Goal: Task Accomplishment & Management: Use online tool/utility

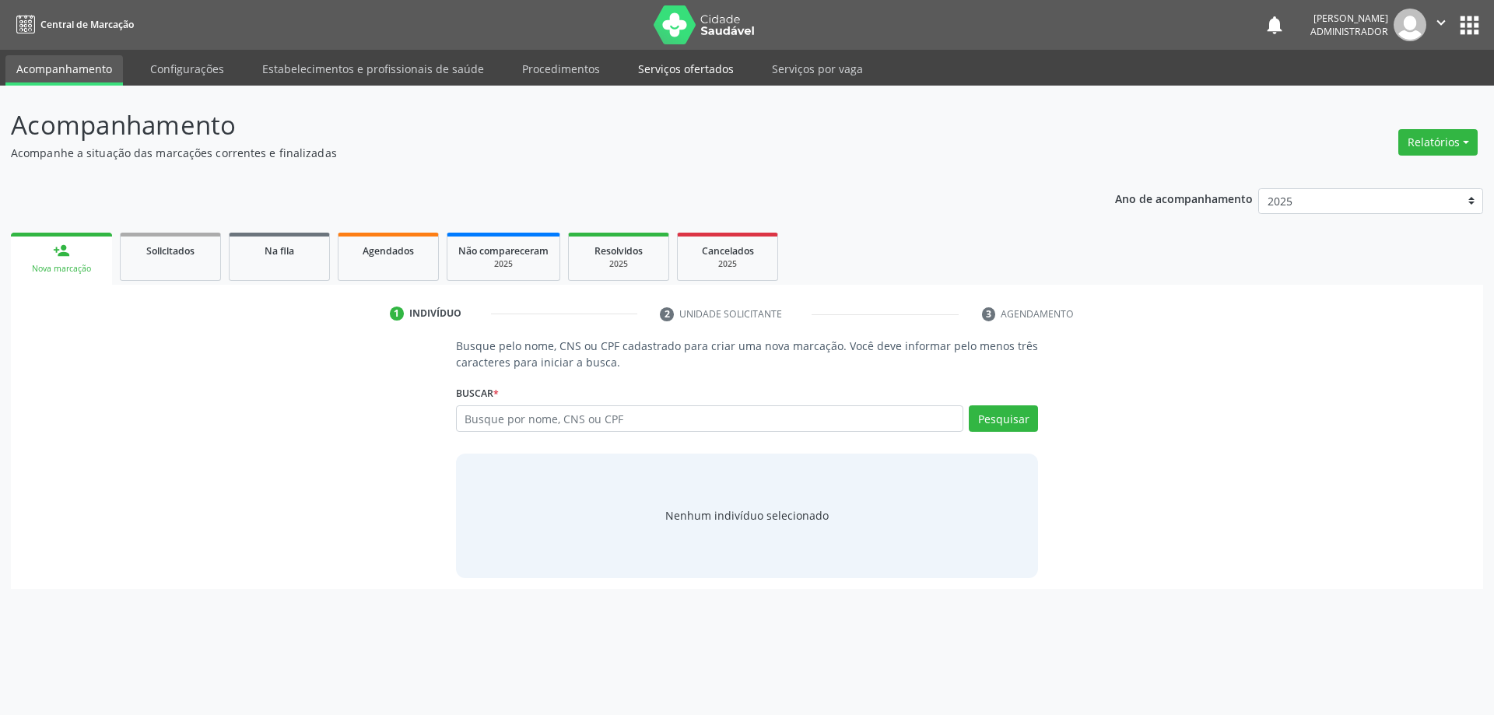
click at [680, 72] on link "Serviços ofertados" at bounding box center [686, 68] width 118 height 27
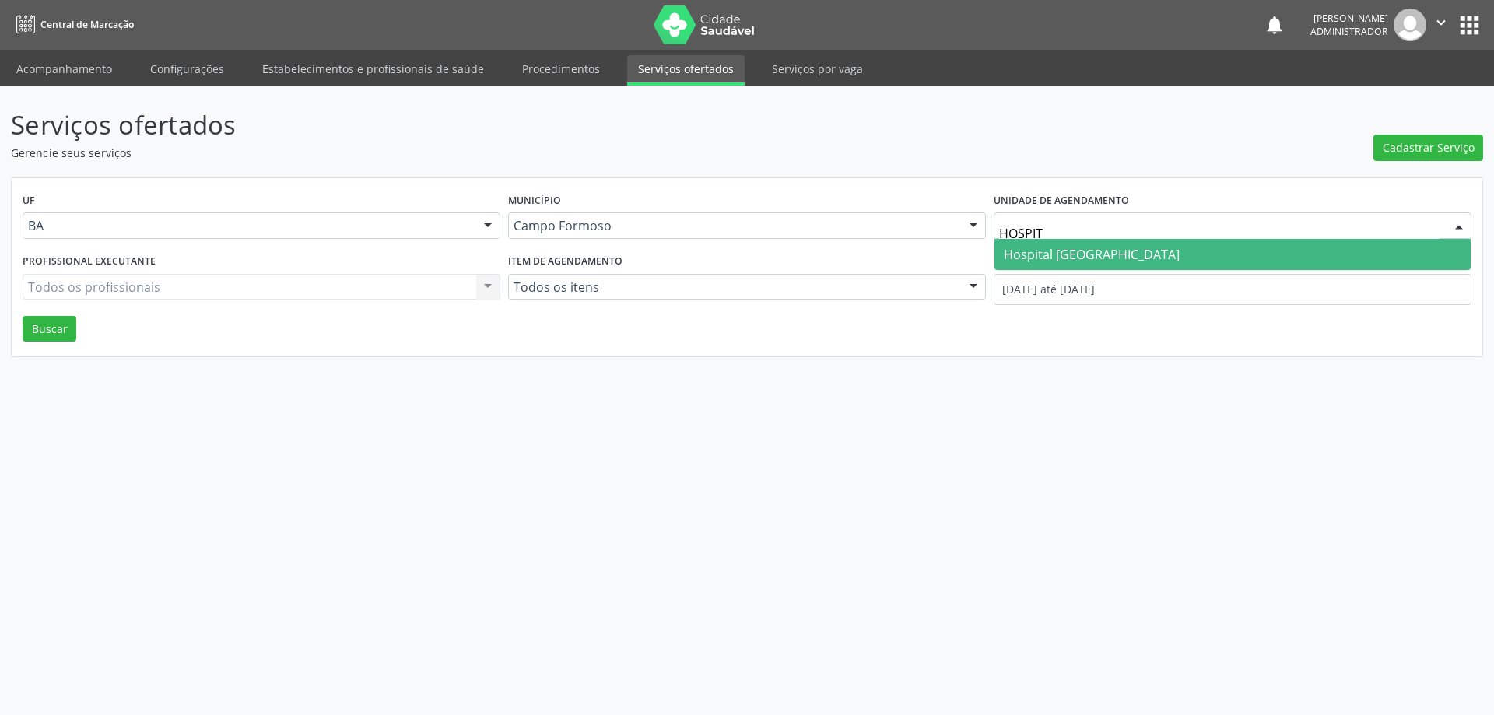
type input "HOSPITA"
drag, startPoint x: 1177, startPoint y: 247, endPoint x: 1164, endPoint y: 242, distance: 14.3
click at [1177, 248] on span "Hospital [GEOGRAPHIC_DATA]" at bounding box center [1233, 254] width 476 height 31
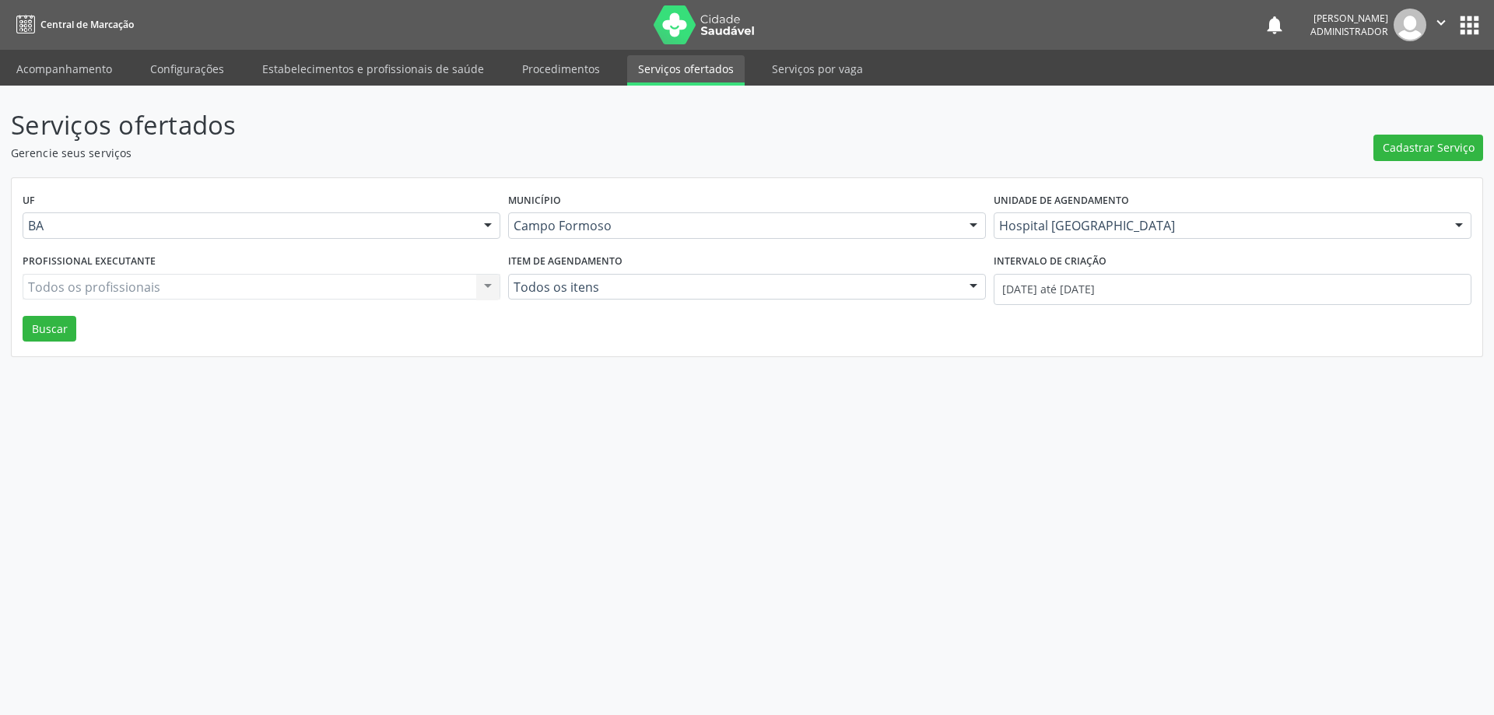
click at [458, 282] on div "Todos os profissionais Todos os profissionais Nenhum resultado encontrado para:…" at bounding box center [262, 287] width 478 height 26
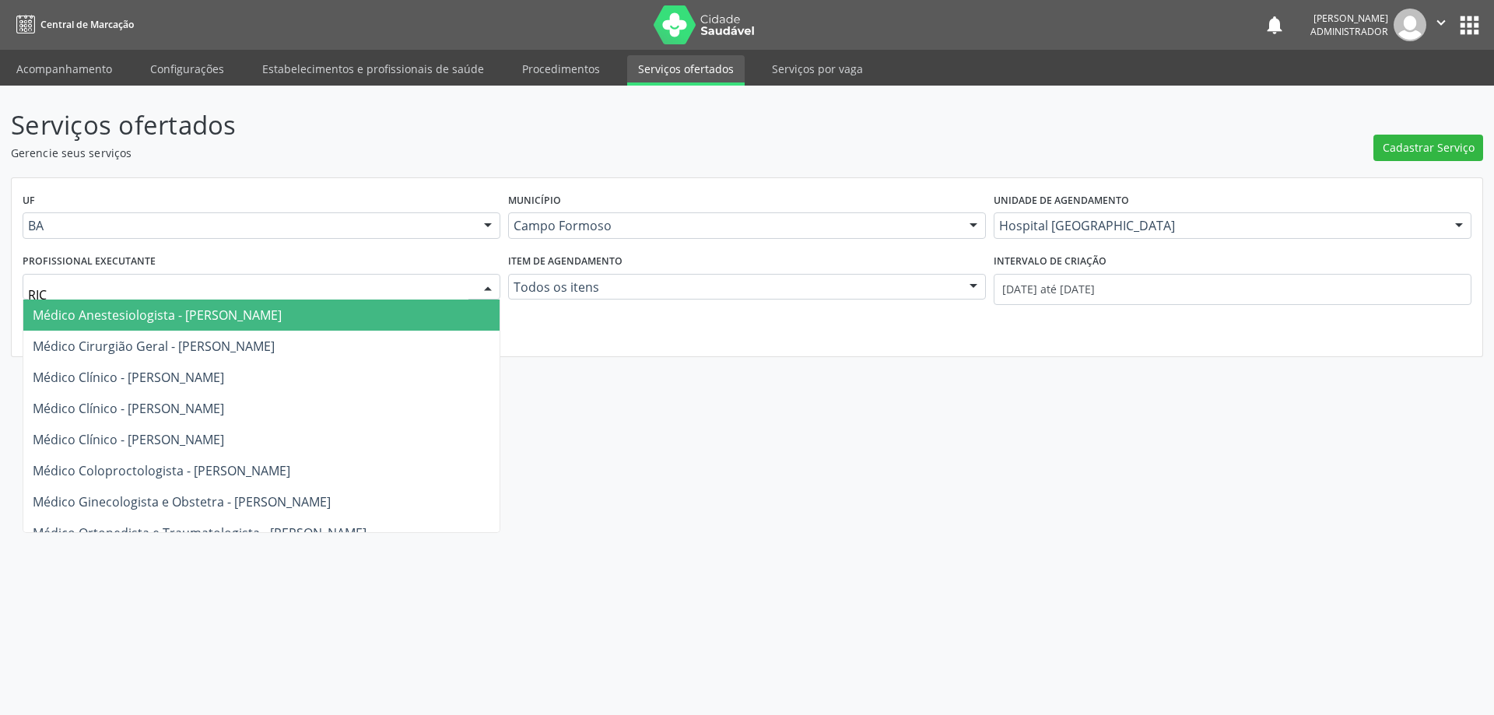
type input "RICA"
click at [360, 318] on span "Médico Cirurgião Geral - [PERSON_NAME]" at bounding box center [261, 315] width 476 height 31
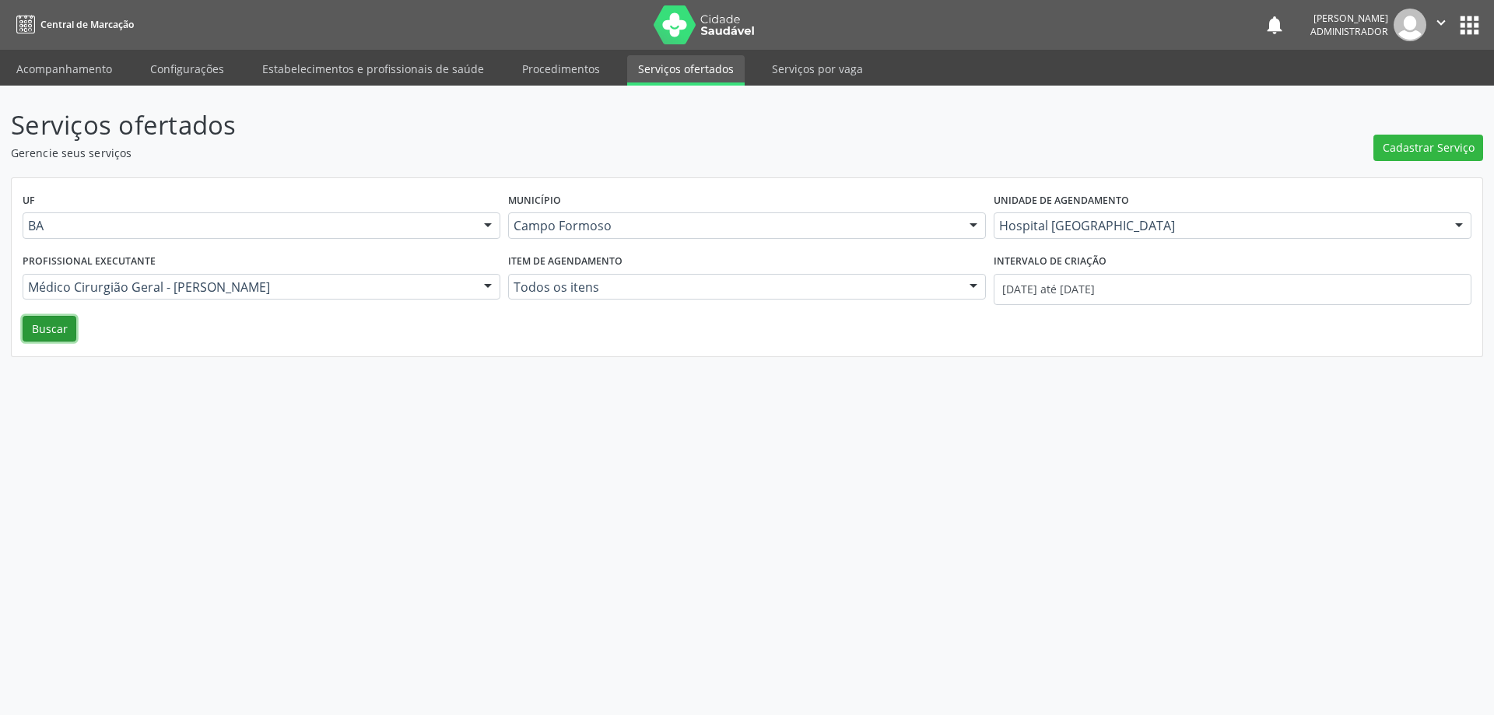
click at [59, 330] on button "Buscar" at bounding box center [50, 329] width 54 height 26
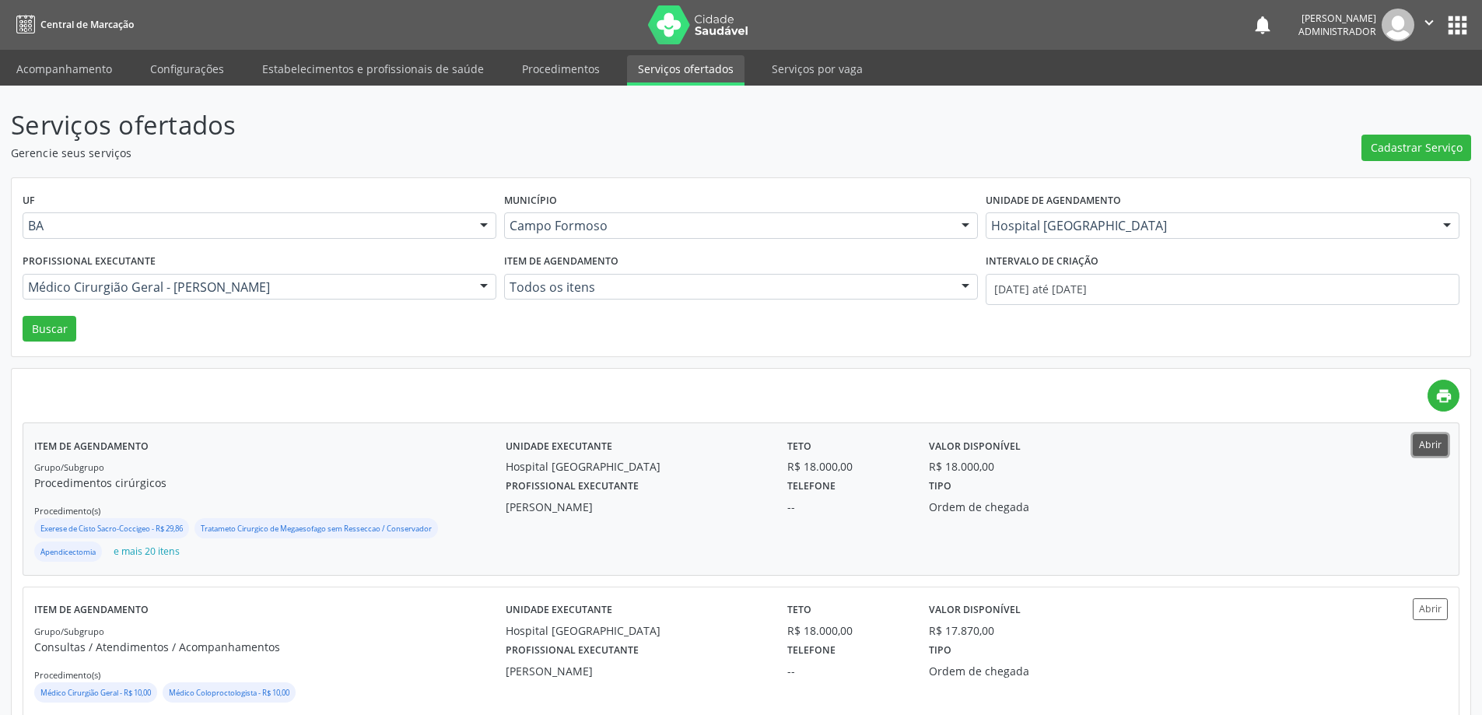
click at [1433, 439] on button "Abrir" at bounding box center [1430, 444] width 35 height 21
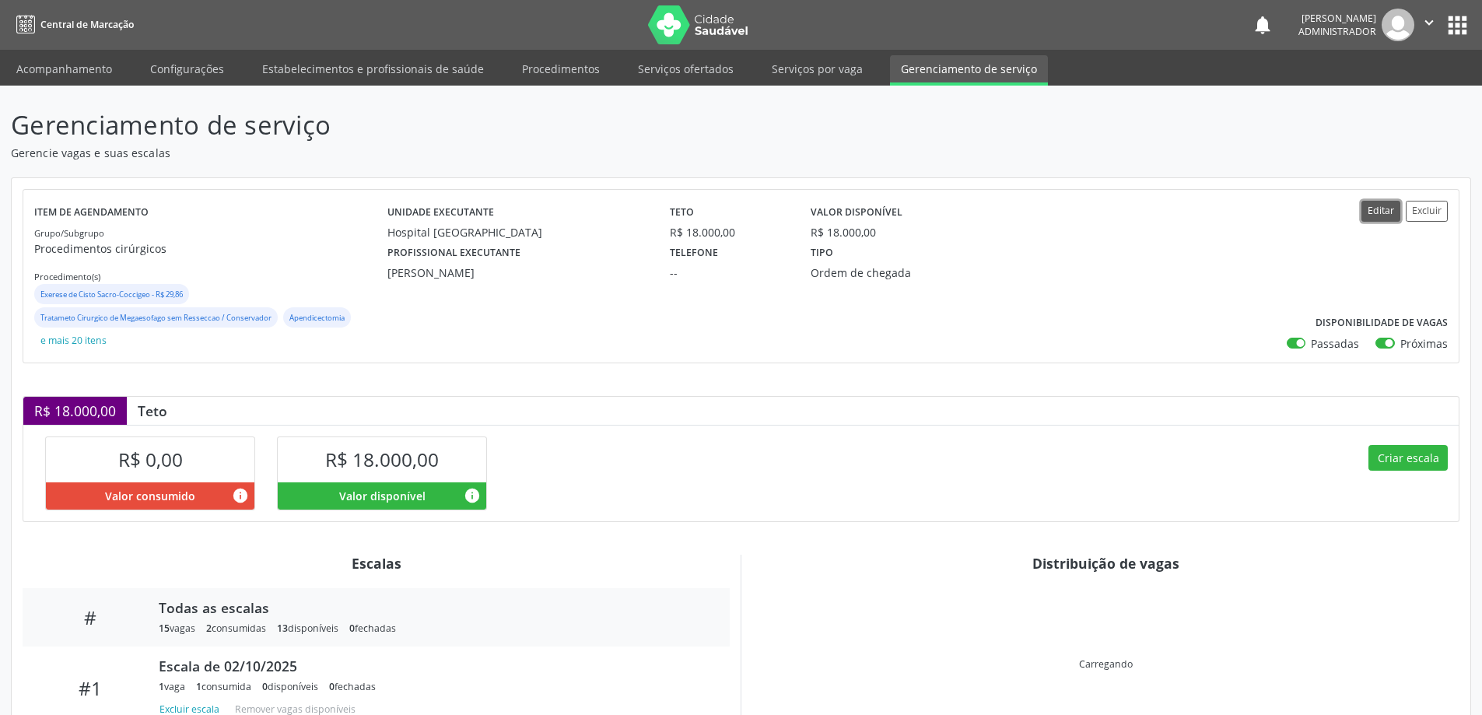
click at [1379, 212] on button "Editar" at bounding box center [1381, 211] width 39 height 21
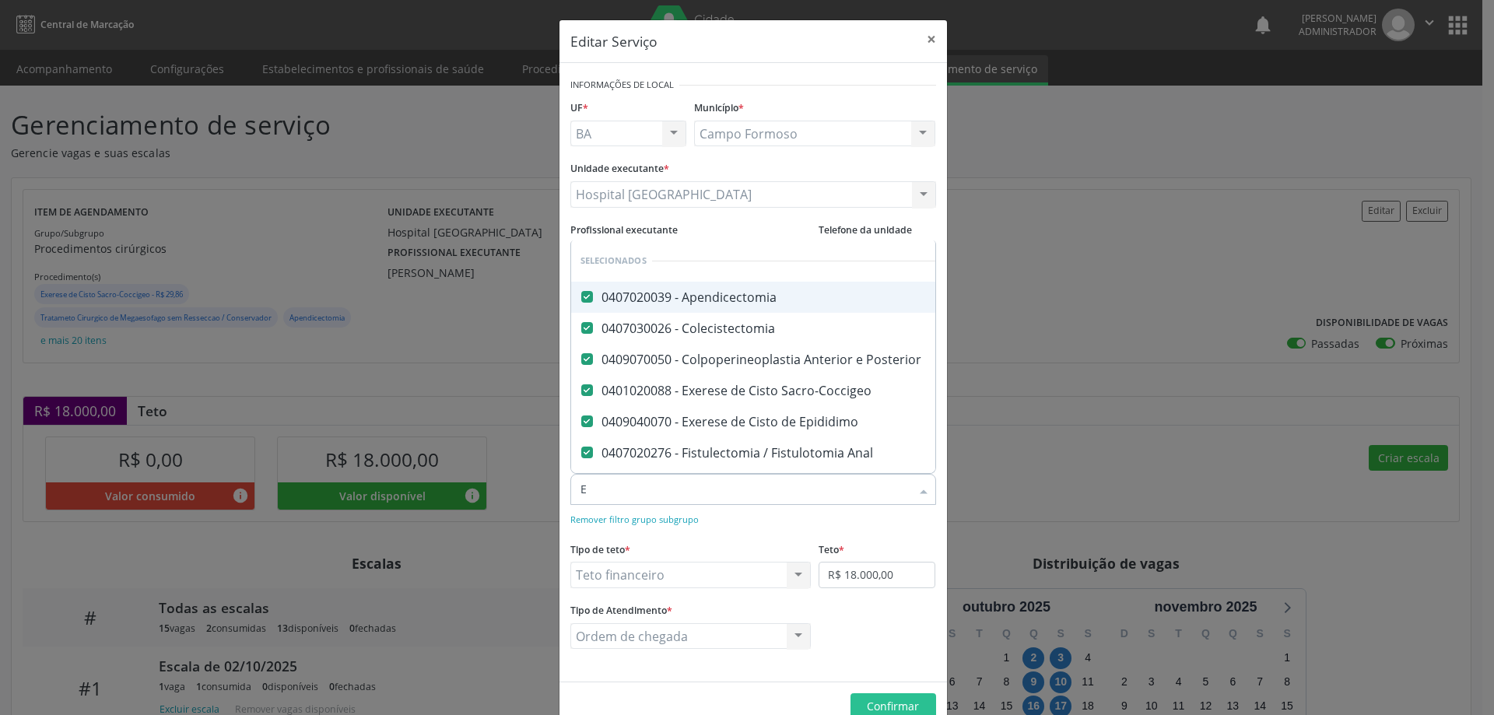
type input "EN"
checkbox Hemorroidectomia "false"
checkbox Epigastrica "false"
checkbox Incisional "false"
checkbox \(Bilateral\) "false"
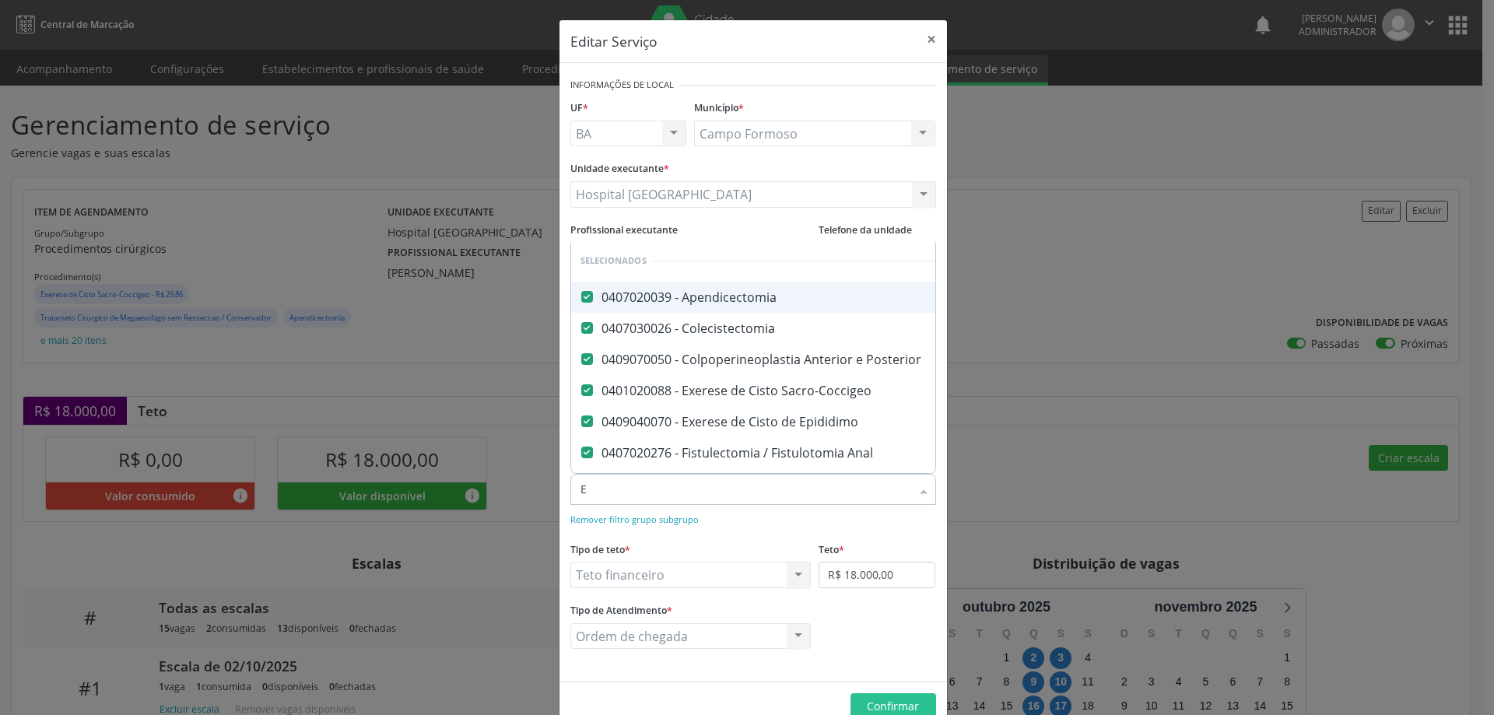
checkbox \(Unilateral\) "false"
checkbox Umbilical "false"
checkbox Exploradora "false"
checkbox Simples "false"
checkbox Bilateral "false"
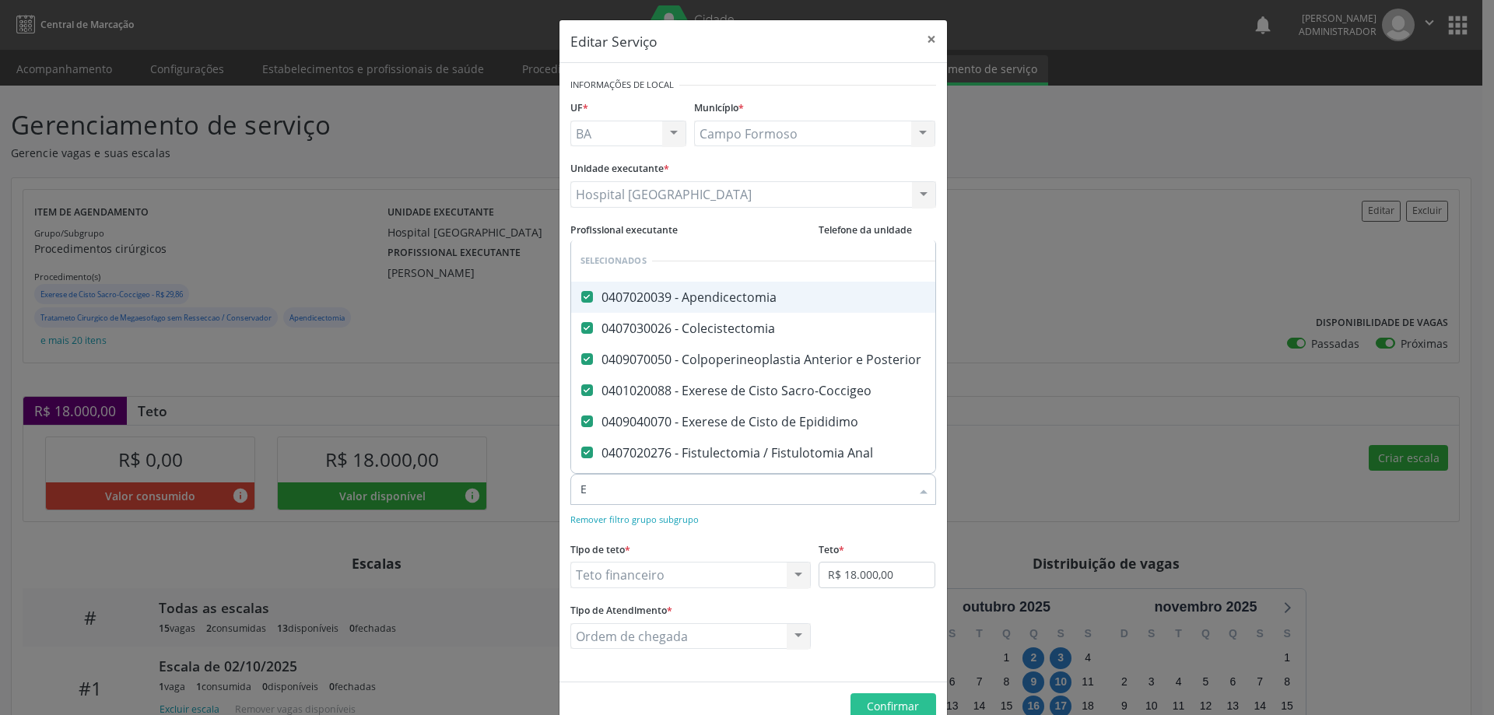
checkbox Unilateral "false"
checkbox Postectomia "false"
checkbox Evisceracao\) "false"
checkbox Hidrocele "false"
checkbox Anal "false"
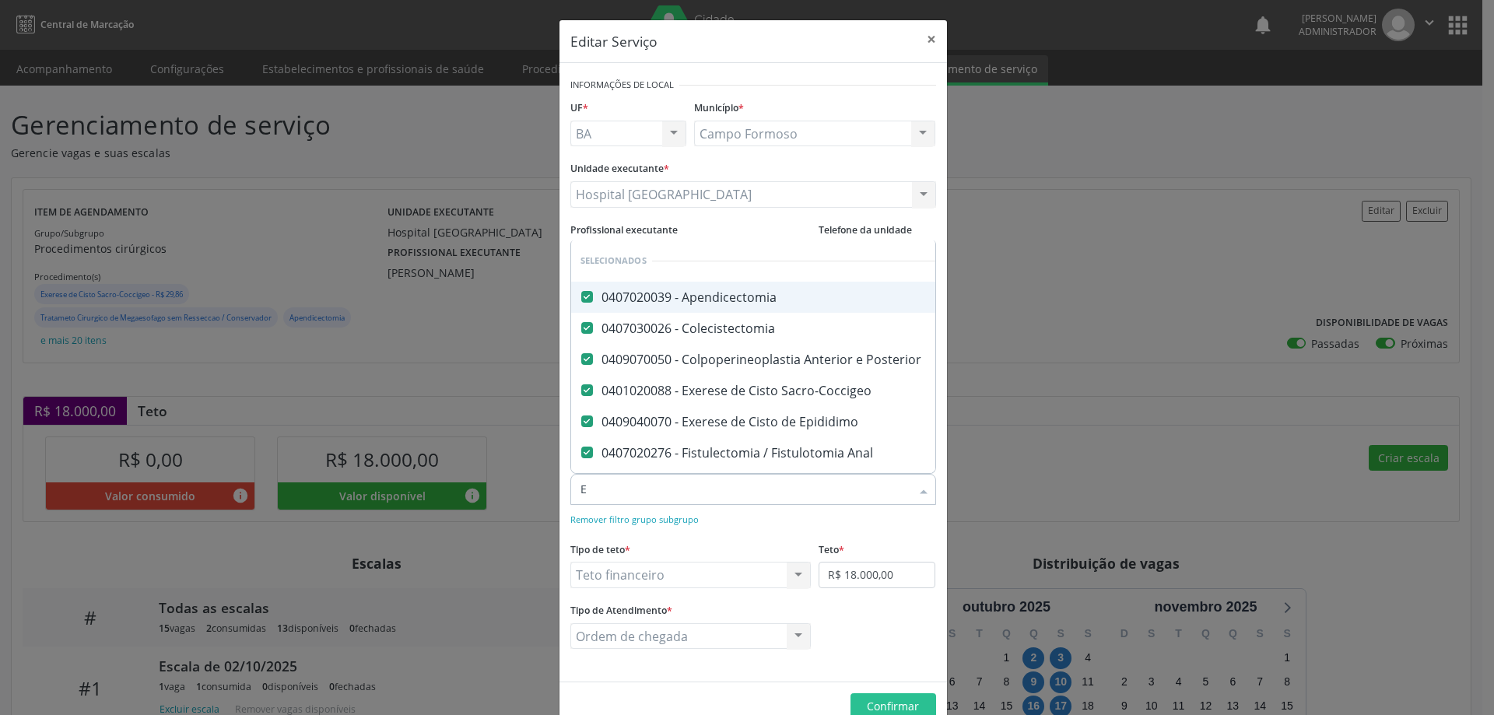
checkbox Varicocele "false"
checkbox Conservador "false"
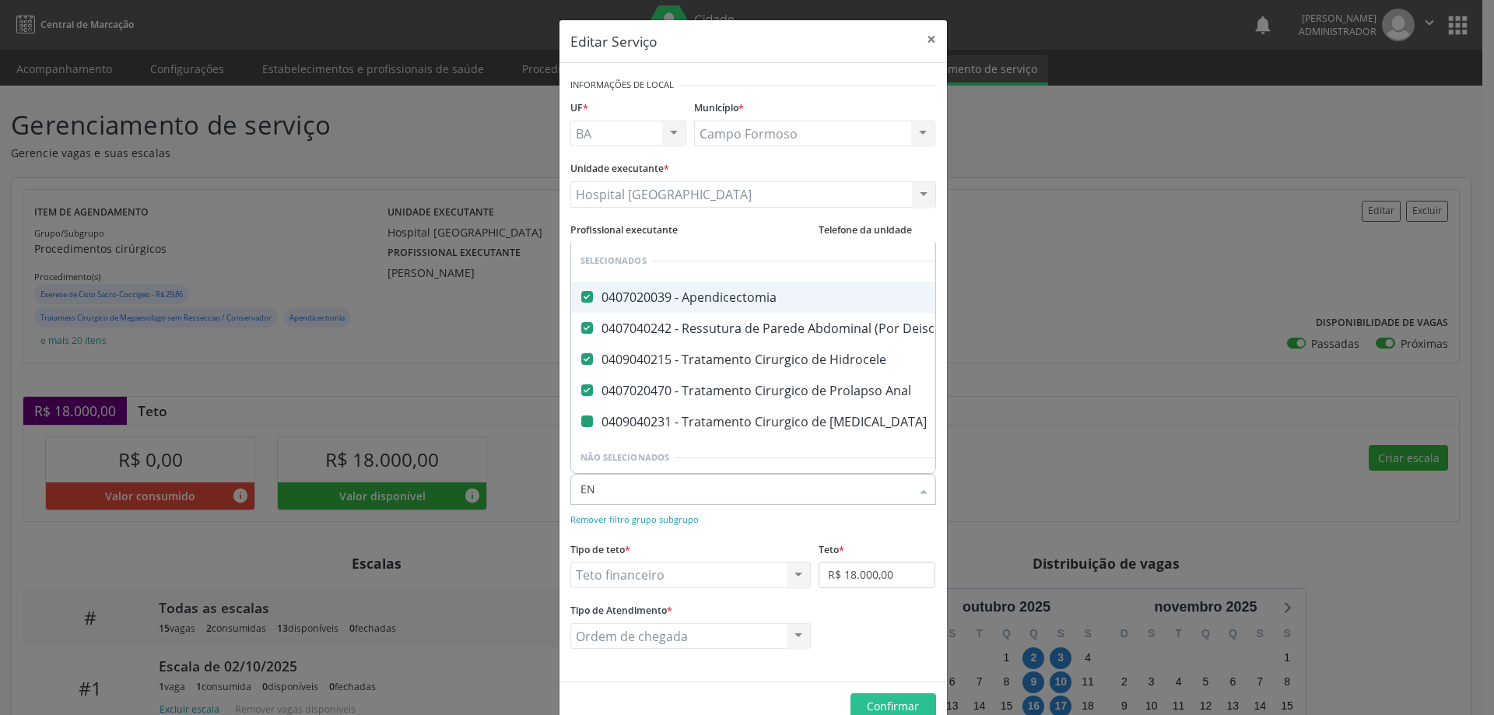
type input "ENT"
checkbox Varicocele "false"
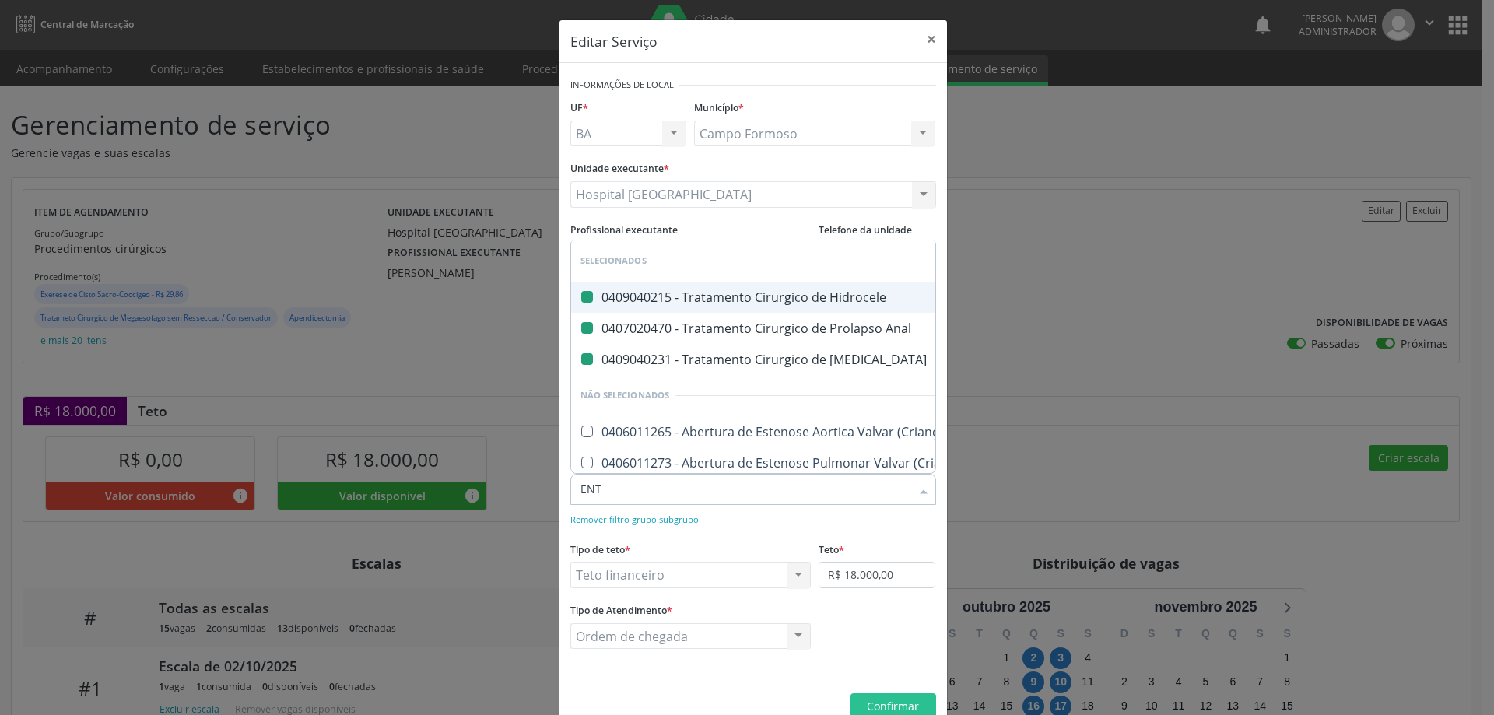
type input "ENTE"
checkbox Hidrocele "false"
checkbox Anal "false"
checkbox Varicocele "false"
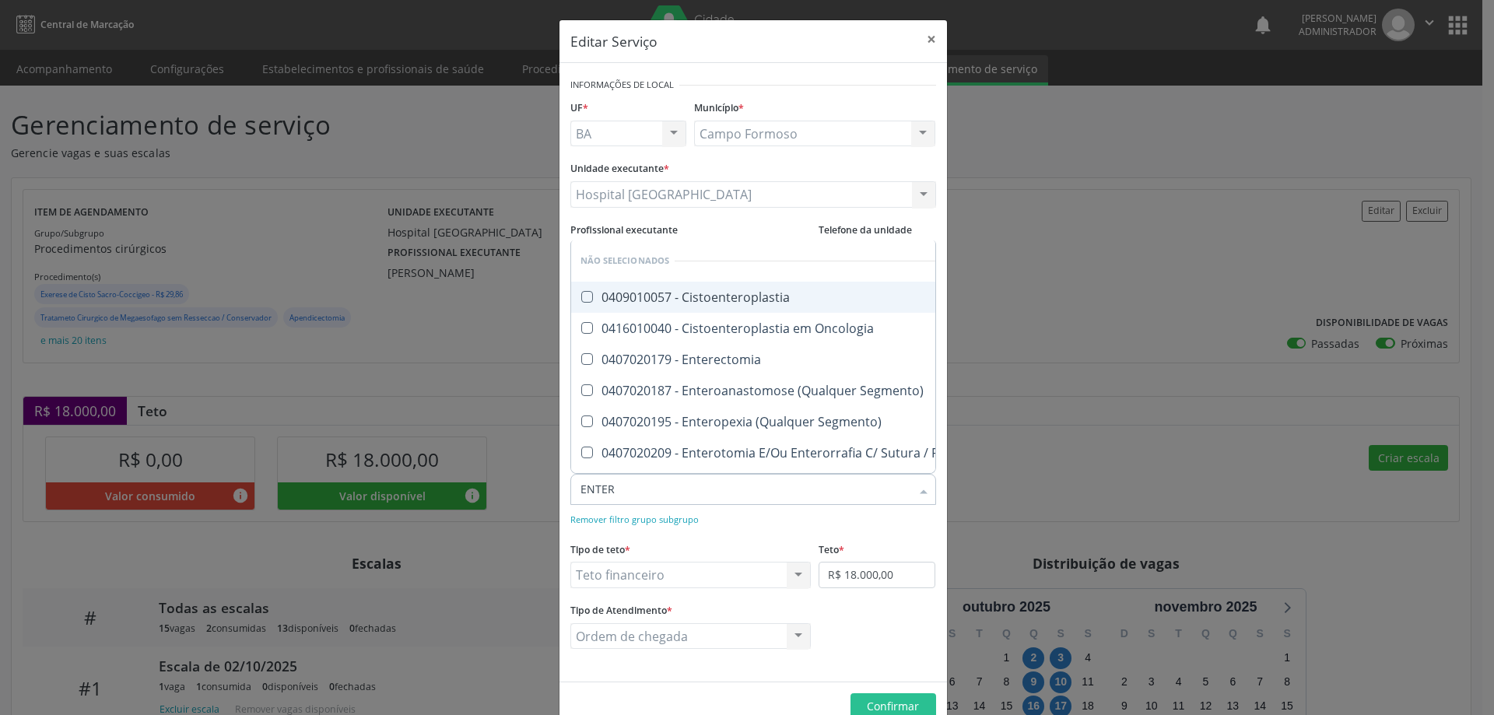
type input "ENTERO"
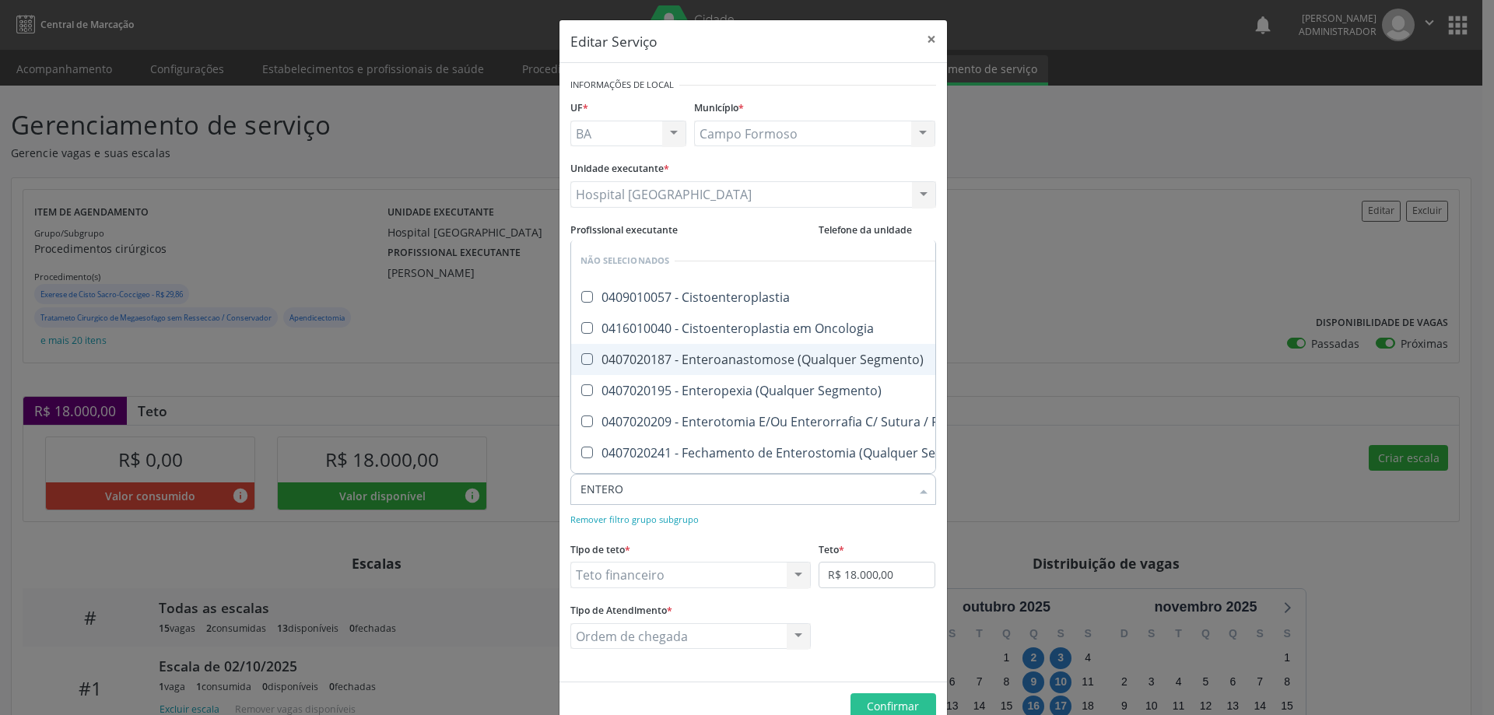
click at [700, 363] on div "0407020187 - Enteroanastomose (Qualquer Segmento)" at bounding box center [852, 359] width 542 height 12
checkbox Segmento\) "true"
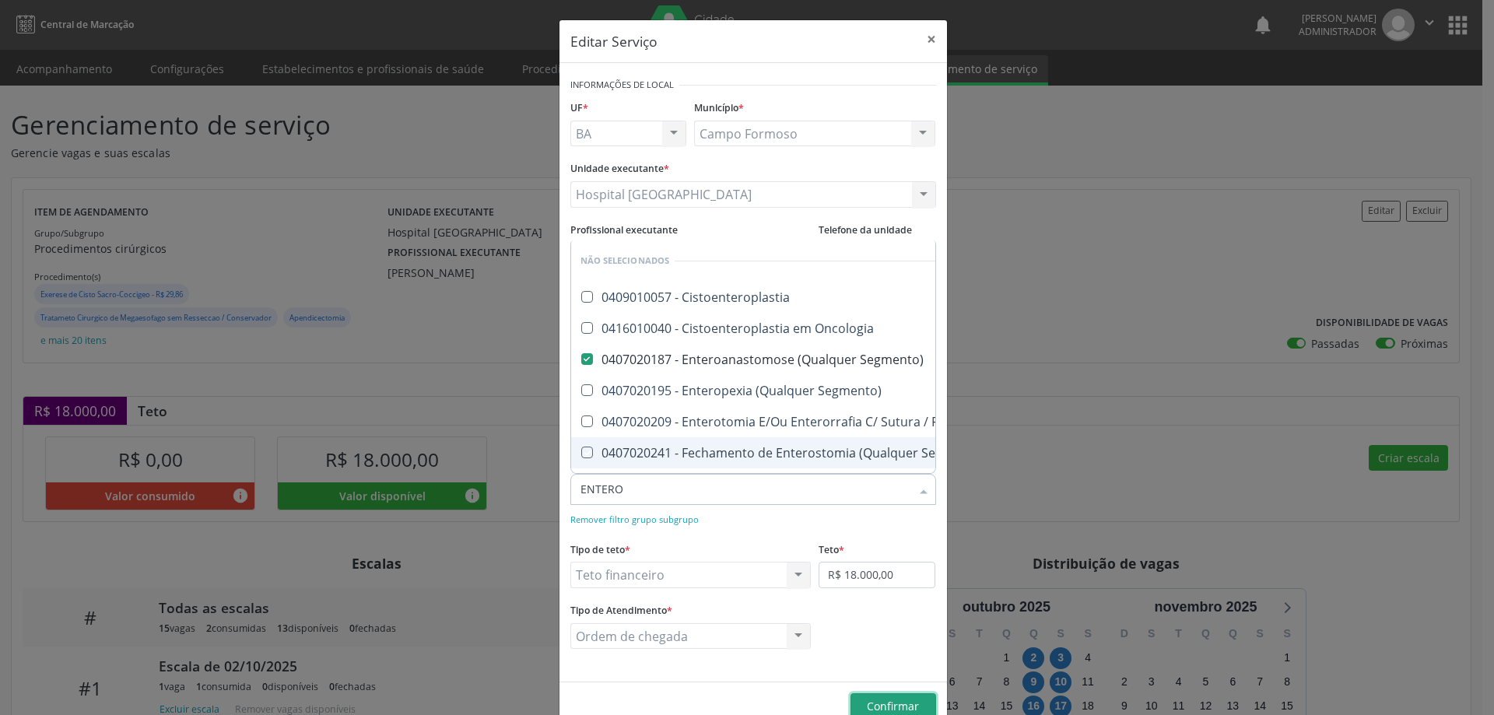
click at [871, 700] on span "Confirmar" at bounding box center [893, 706] width 52 height 15
checkbox Cistoenteroplastia "true"
checkbox Oncologia "true"
checkbox Segmento\) "true"
checkbox Gastroenteroanastomose "true"
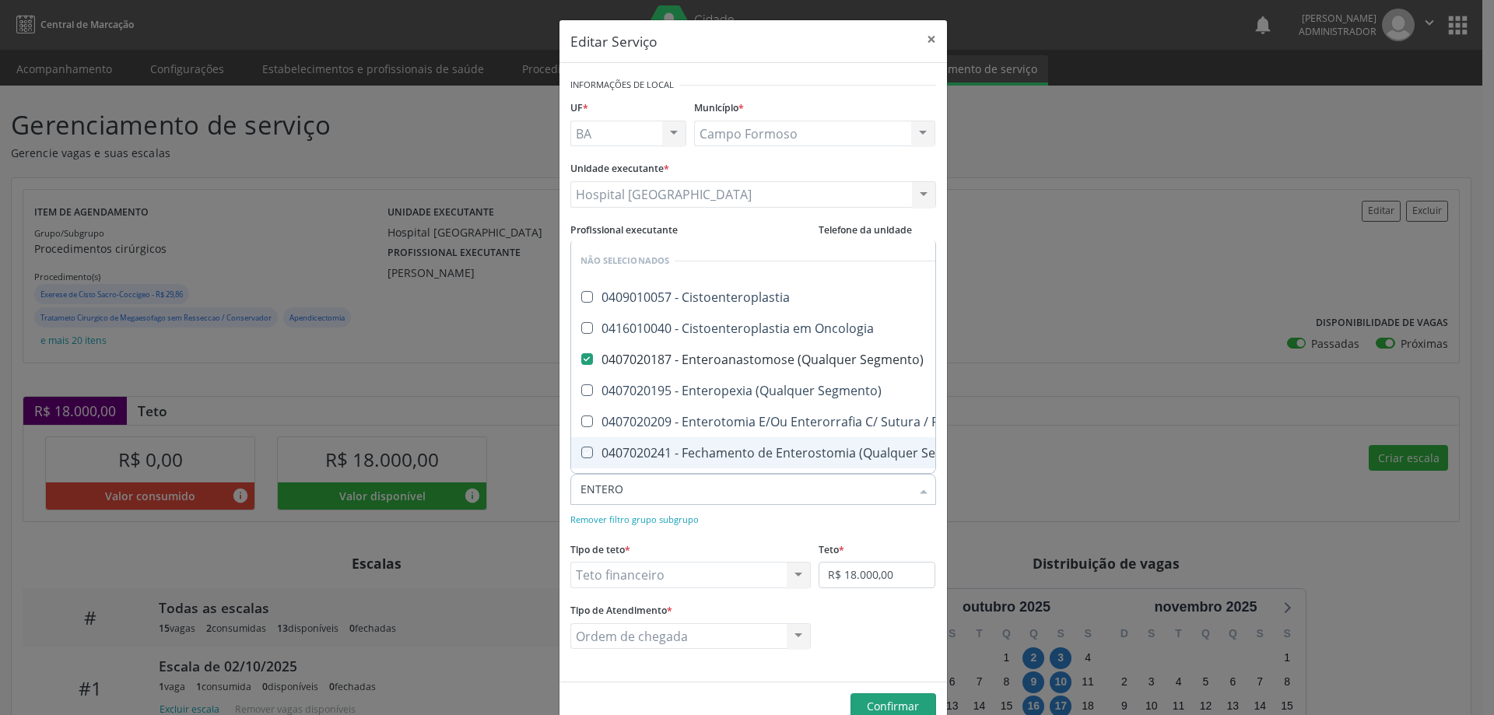
checkbox Pancreato-Enterostomia "true"
checkbox Ureteroenterostomia "true"
checkbox Ureteroenteroplastia "true"
checkbox Ureteroenterostomia "true"
checkbox Segmento\) "true"
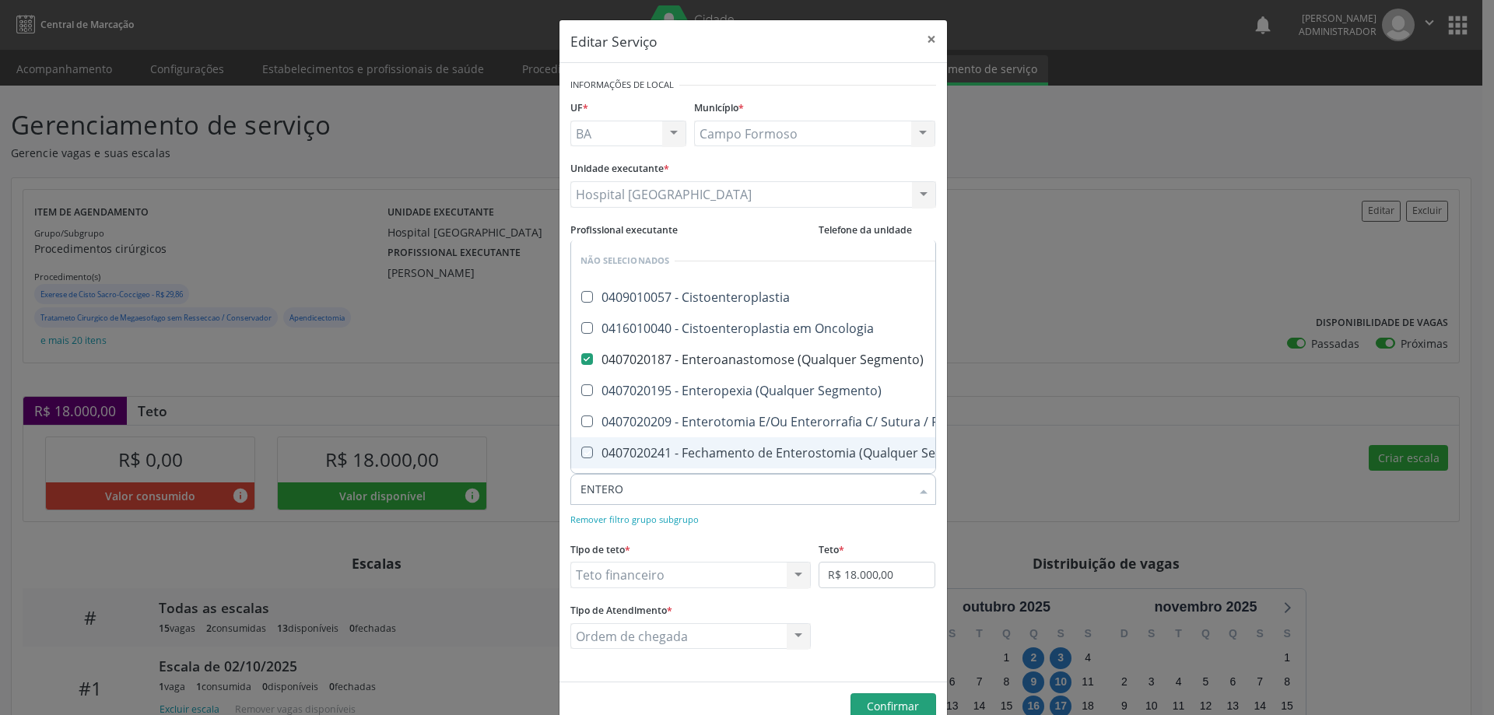
checkbox Segmento\) "true"
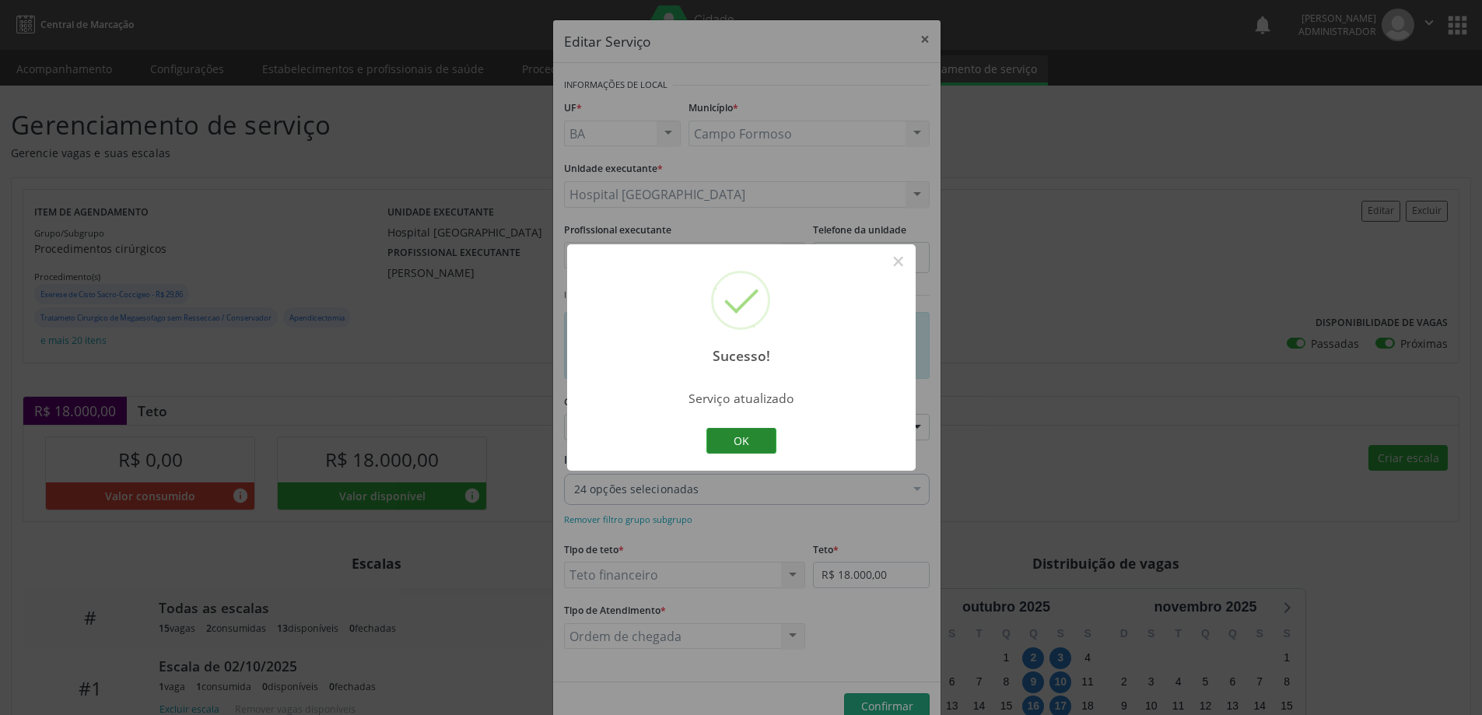
click at [746, 447] on button "OK" at bounding box center [742, 441] width 70 height 26
